Goal: Use online tool/utility: Utilize a website feature to perform a specific function

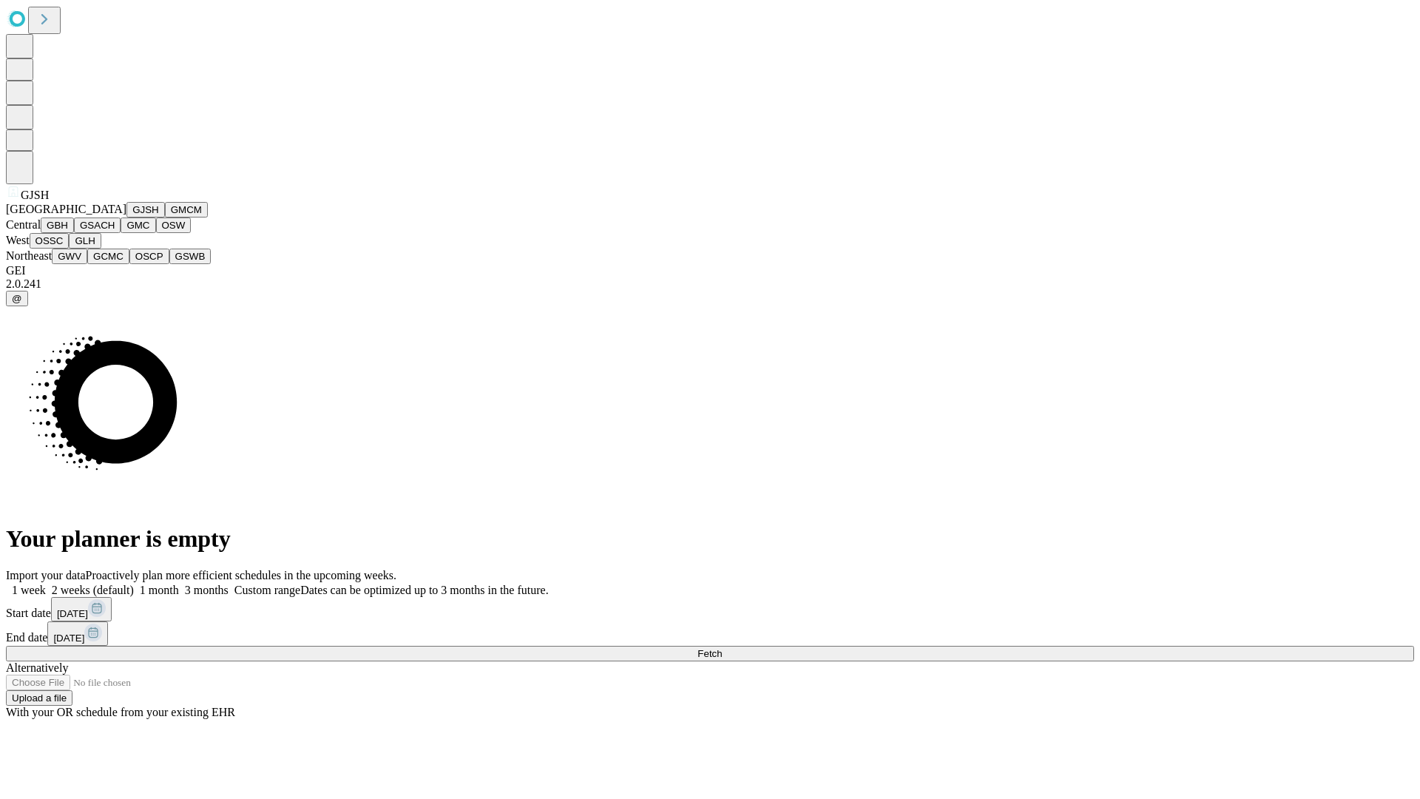
click at [126, 217] on button "GJSH" at bounding box center [145, 210] width 38 height 16
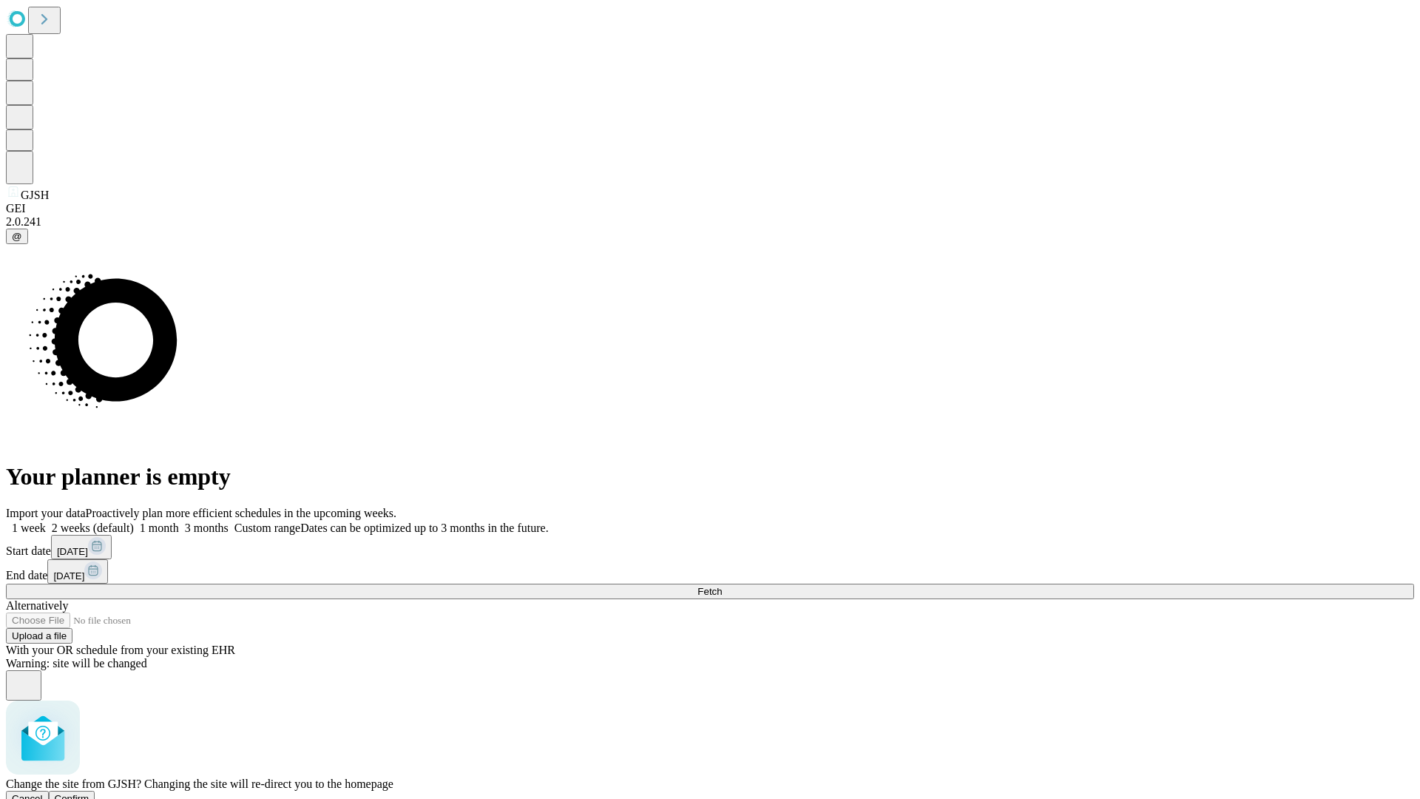
click at [89, 793] on span "Confirm" at bounding box center [72, 798] width 35 height 11
click at [179, 521] on label "1 month" at bounding box center [156, 527] width 45 height 13
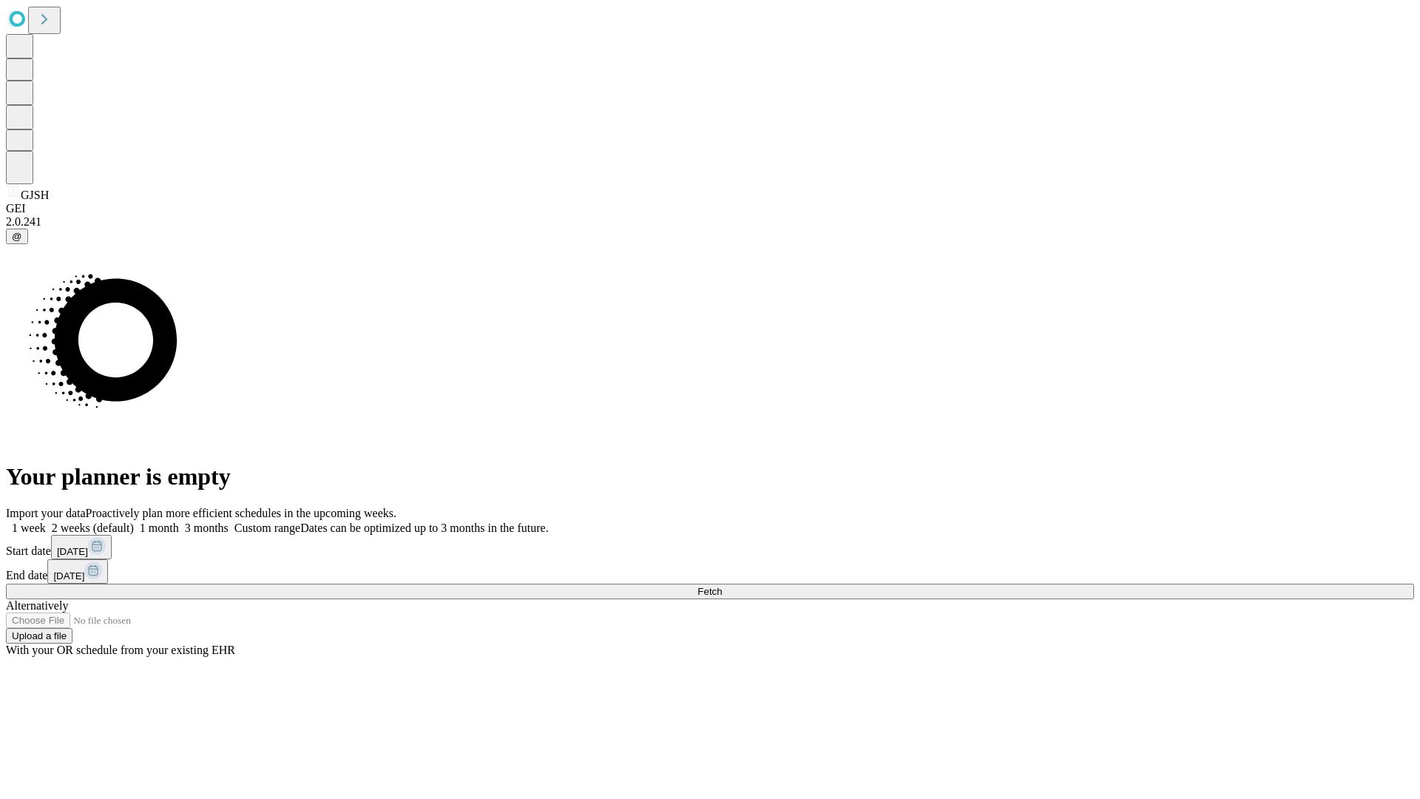
click at [722, 586] on span "Fetch" at bounding box center [710, 591] width 24 height 11
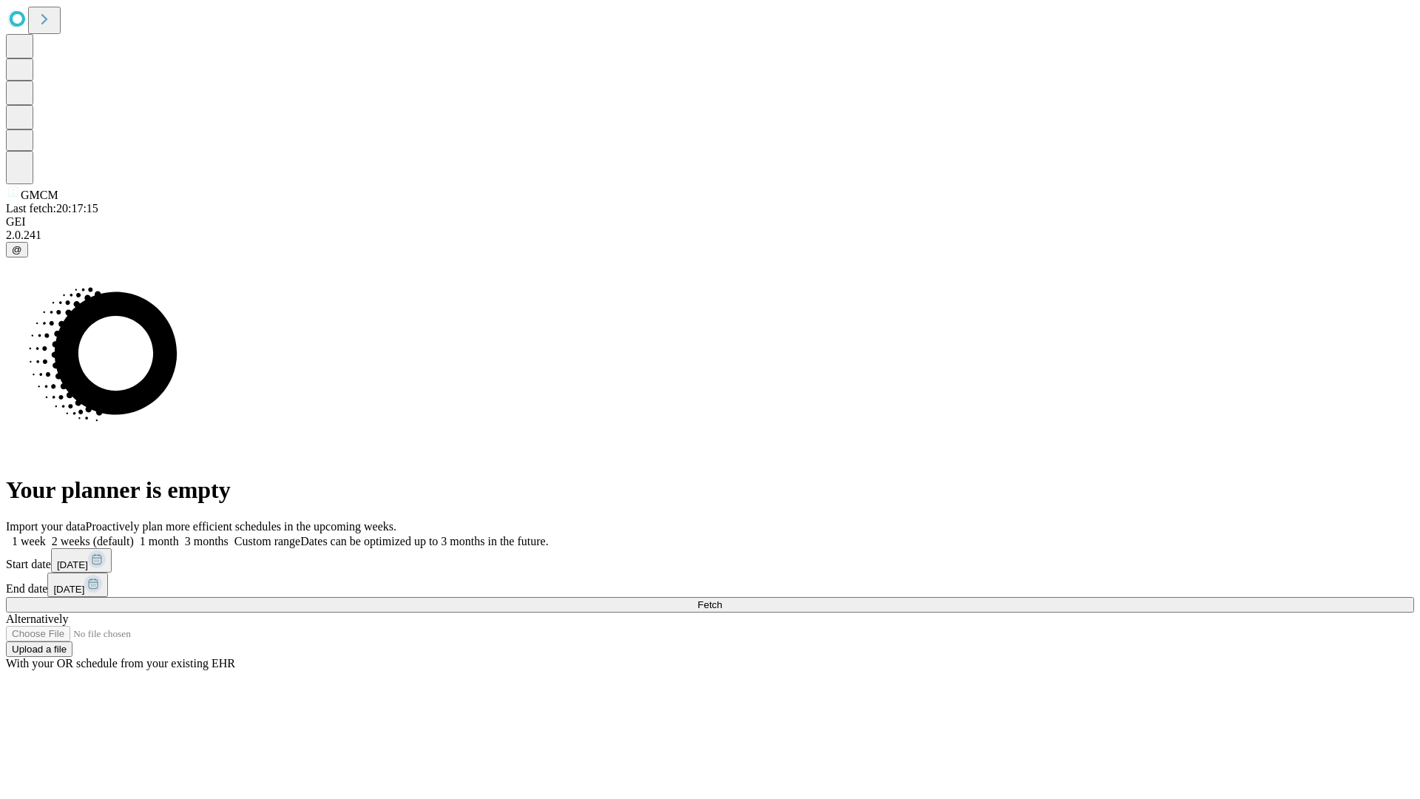
click at [179, 535] on label "1 month" at bounding box center [156, 541] width 45 height 13
click at [722, 599] on span "Fetch" at bounding box center [710, 604] width 24 height 11
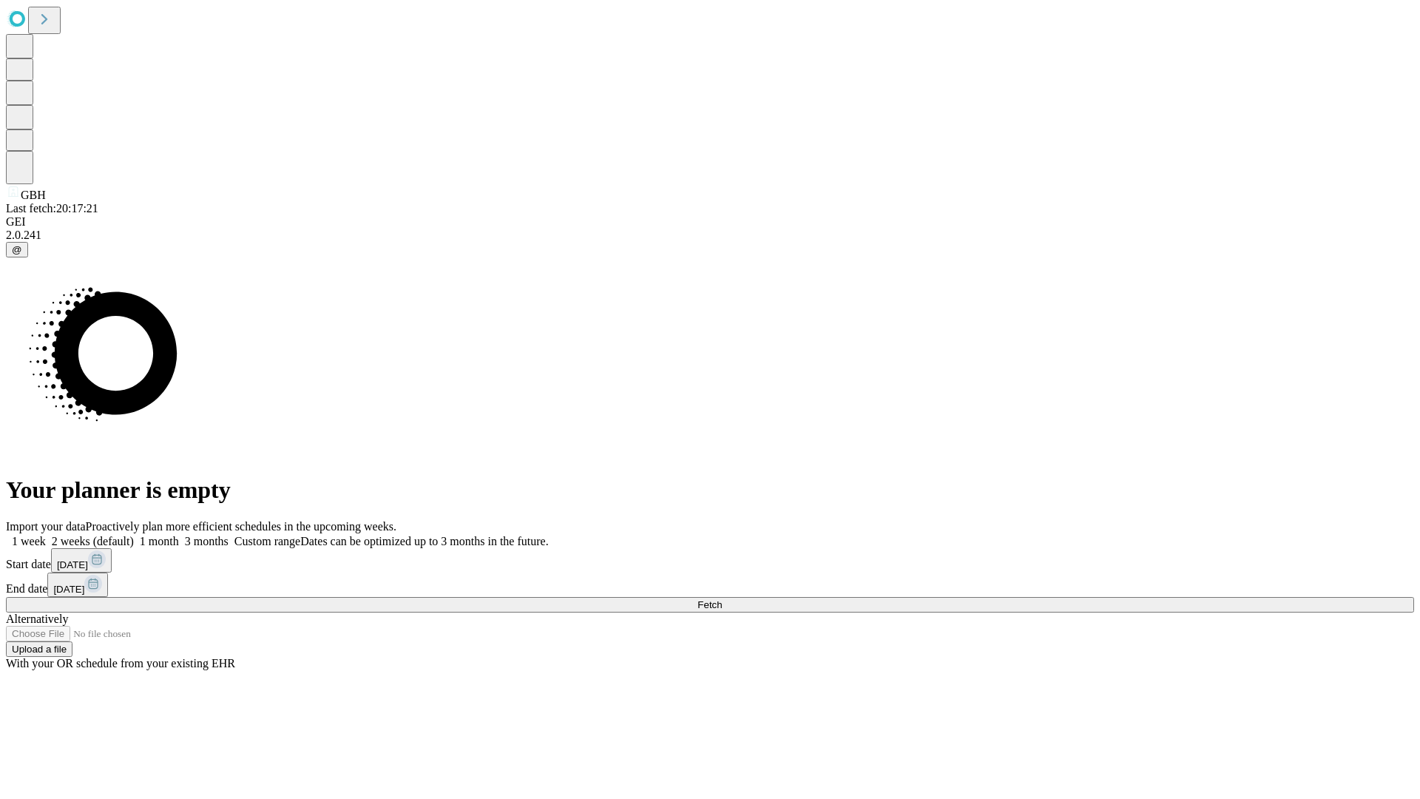
click at [179, 535] on label "1 month" at bounding box center [156, 541] width 45 height 13
click at [722, 599] on span "Fetch" at bounding box center [710, 604] width 24 height 11
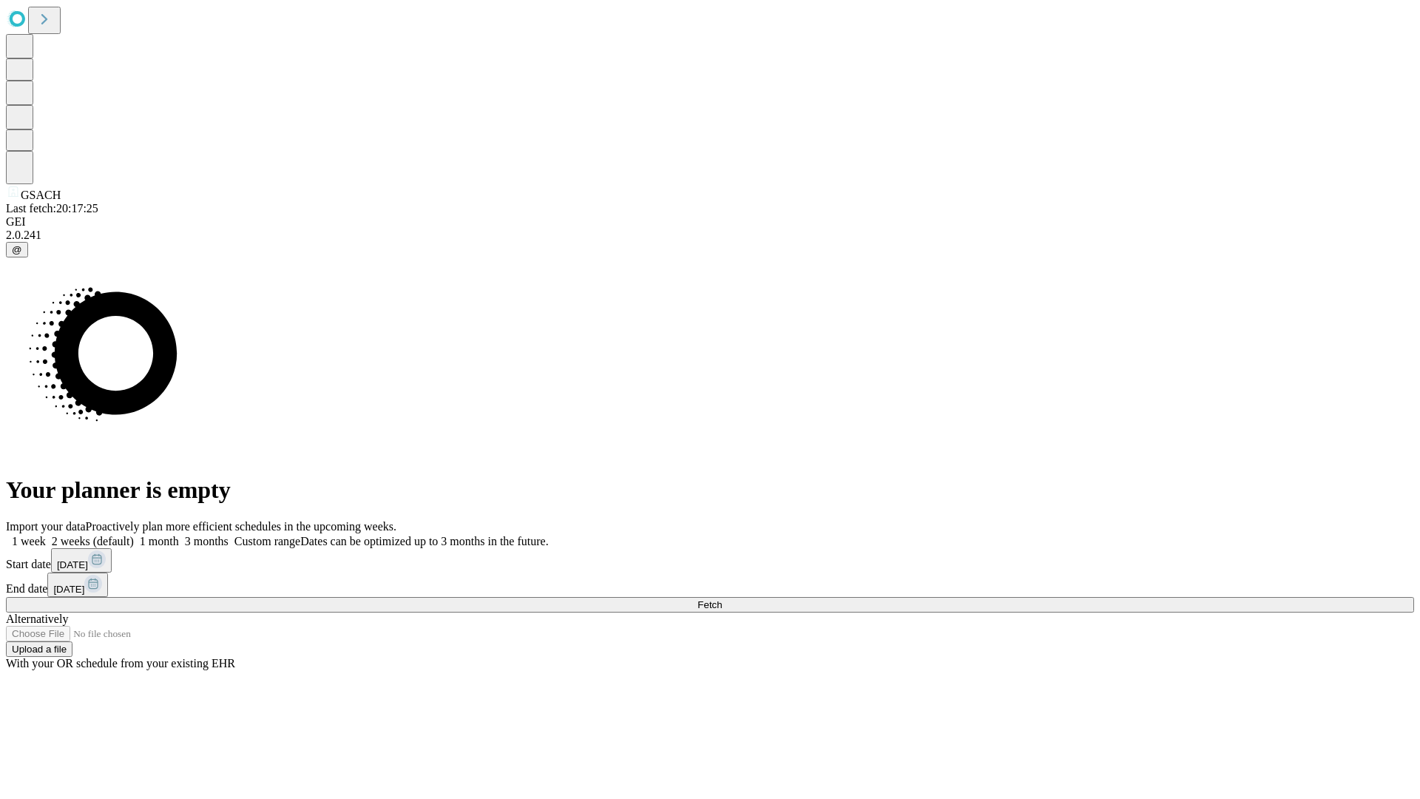
click at [179, 535] on label "1 month" at bounding box center [156, 541] width 45 height 13
click at [722, 599] on span "Fetch" at bounding box center [710, 604] width 24 height 11
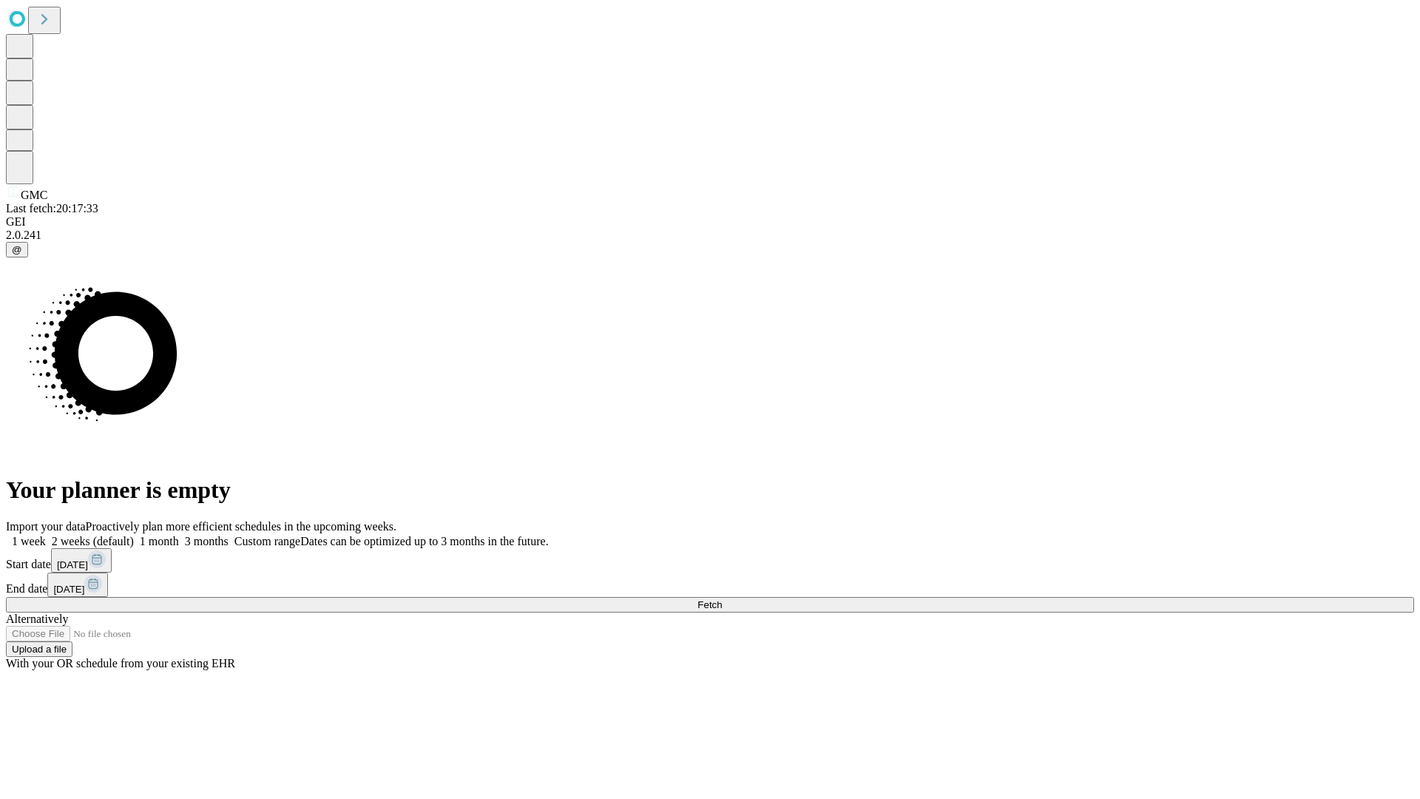
click at [179, 535] on label "1 month" at bounding box center [156, 541] width 45 height 13
click at [722, 599] on span "Fetch" at bounding box center [710, 604] width 24 height 11
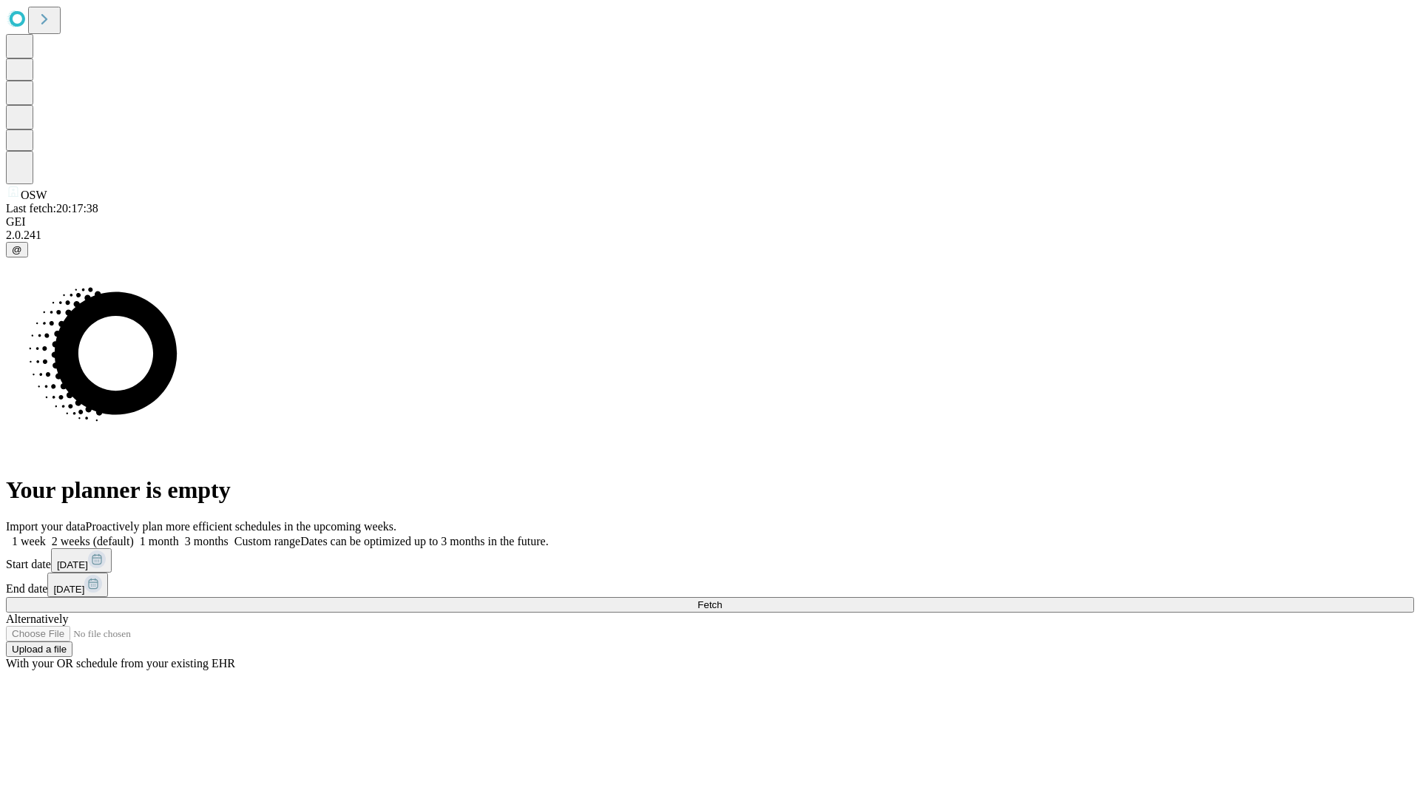
click at [179, 535] on label "1 month" at bounding box center [156, 541] width 45 height 13
click at [722, 599] on span "Fetch" at bounding box center [710, 604] width 24 height 11
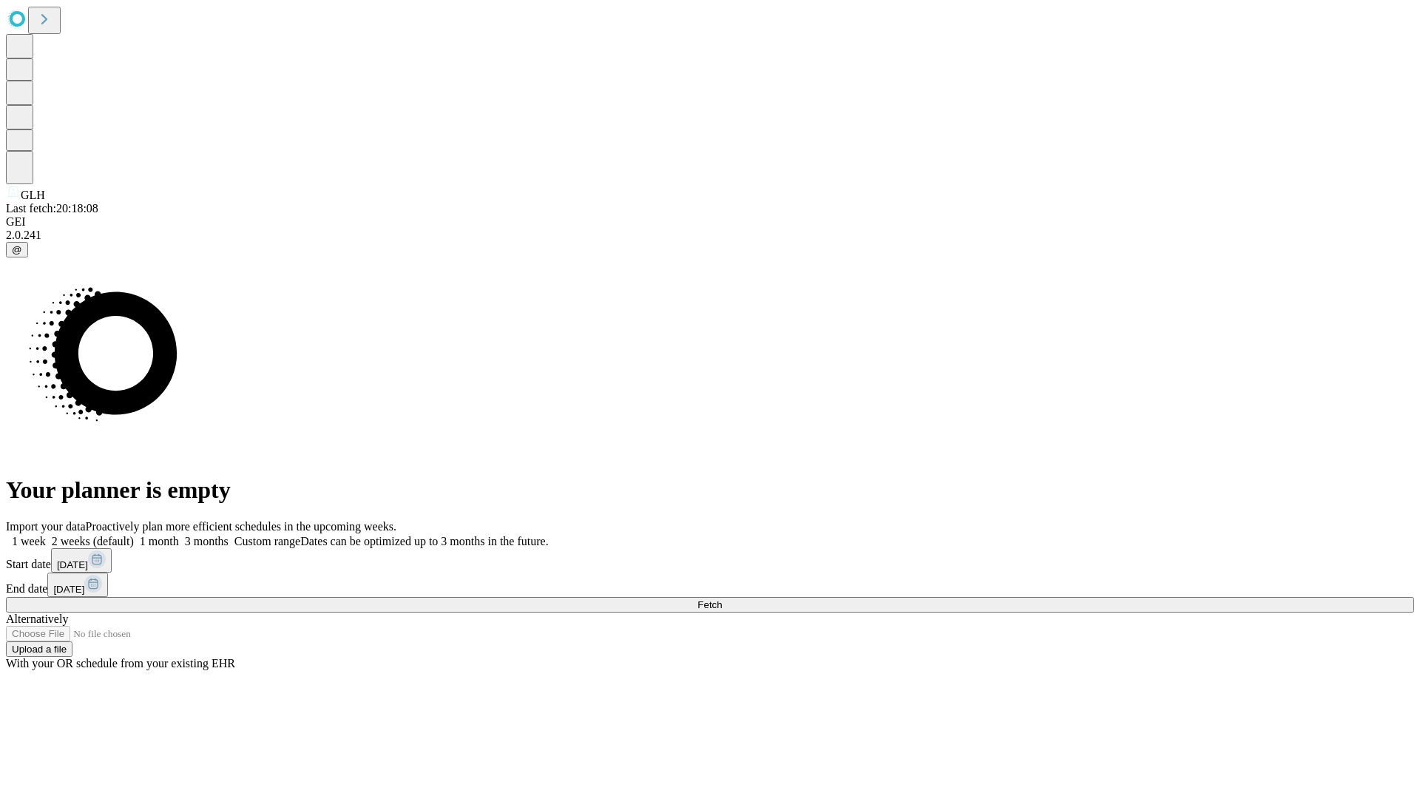
click at [179, 535] on label "1 month" at bounding box center [156, 541] width 45 height 13
click at [722, 599] on span "Fetch" at bounding box center [710, 604] width 24 height 11
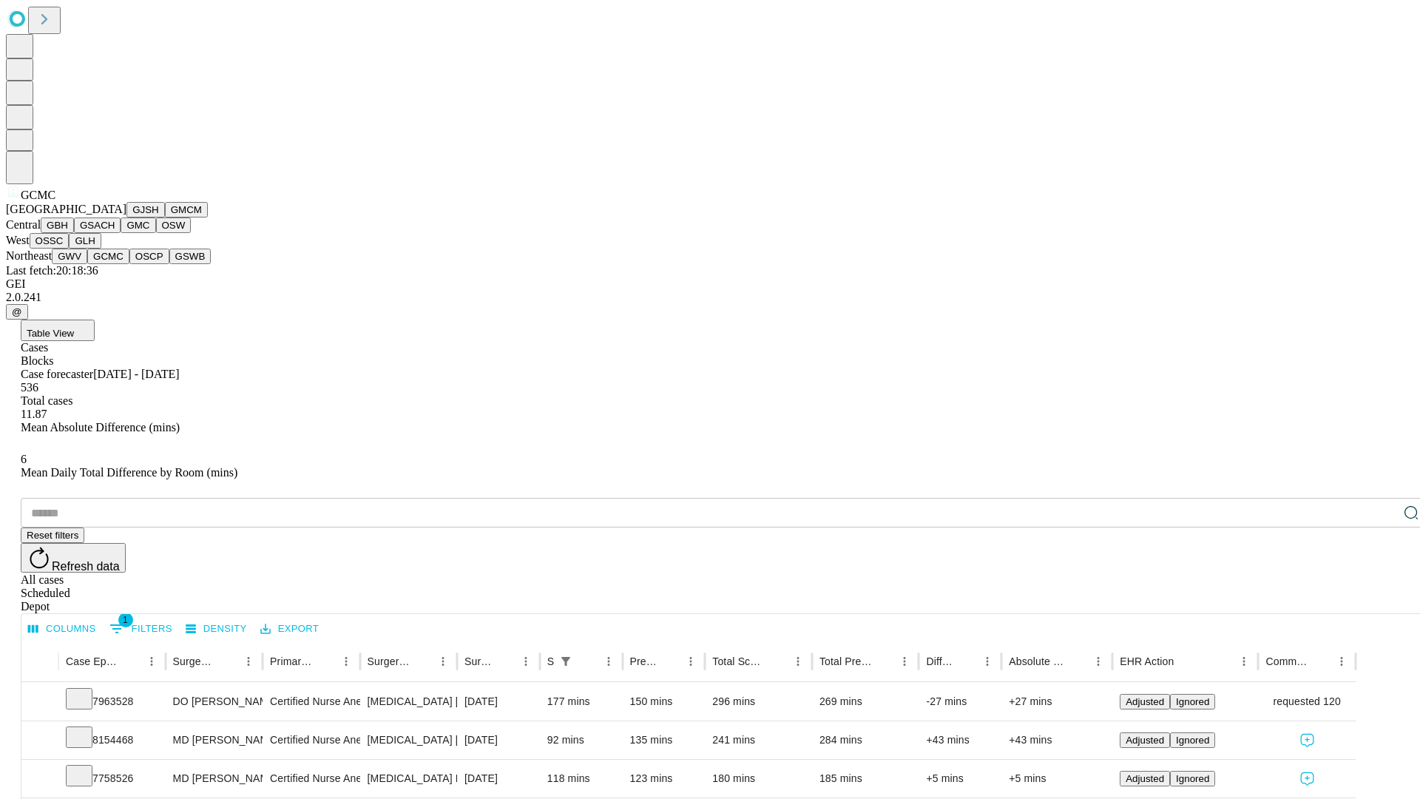
click at [129, 264] on button "OSCP" at bounding box center [149, 257] width 40 height 16
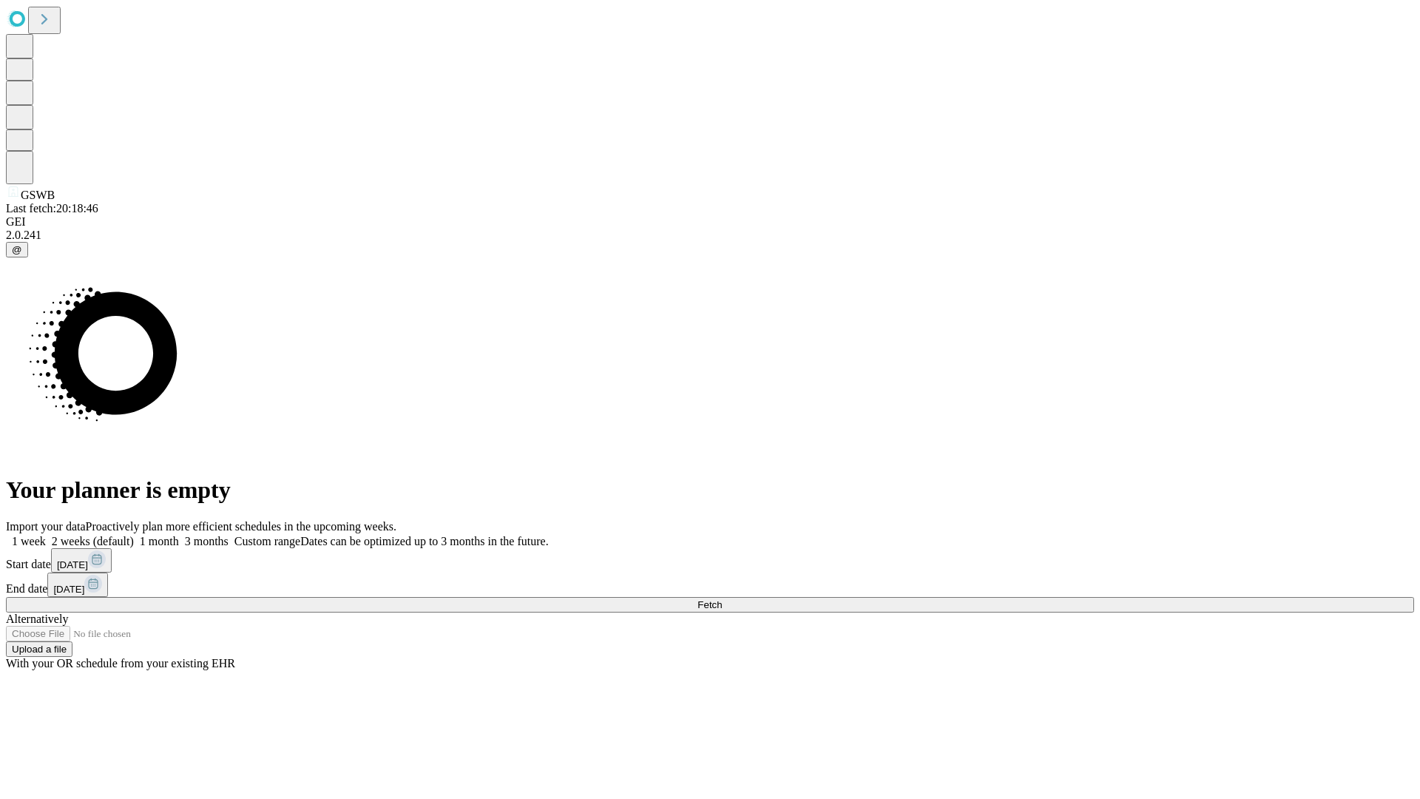
click at [179, 535] on label "1 month" at bounding box center [156, 541] width 45 height 13
click at [722, 599] on span "Fetch" at bounding box center [710, 604] width 24 height 11
